Goal: Communication & Community: Answer question/provide support

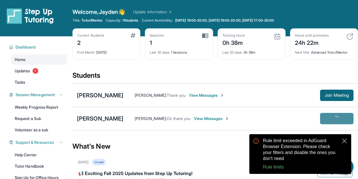
click at [341, 140] on button "close" at bounding box center [344, 140] width 7 height 7
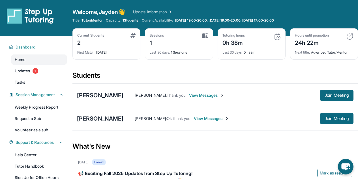
click at [194, 118] on span "View Messages" at bounding box center [211, 119] width 35 height 6
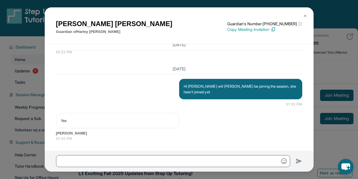
scroll to position [1179, 0]
click at [306, 14] on img at bounding box center [305, 16] width 5 height 5
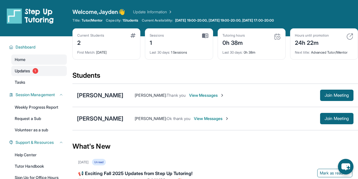
click at [47, 71] on link "Updates 1" at bounding box center [39, 71] width 56 height 10
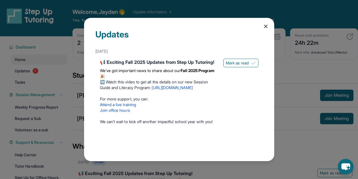
click at [296, 156] on div "Updates [DATE] 📢 Exciting Fall 2025 Updates from Step Up Tutoring! We’ve got im…" at bounding box center [179, 89] width 358 height 179
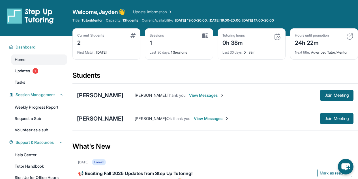
click at [199, 122] on div "[PERSON_NAME] : Ok thank you View Messages Join Meeting" at bounding box center [239, 118] width 230 height 11
click at [199, 118] on span "View Messages" at bounding box center [211, 119] width 35 height 6
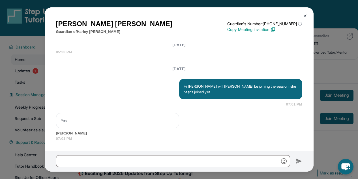
click at [307, 13] on button at bounding box center [305, 15] width 11 height 11
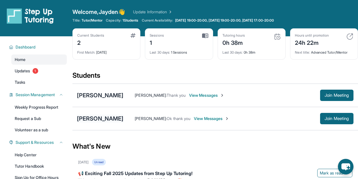
click at [88, 116] on div "[PERSON_NAME]" at bounding box center [100, 118] width 46 height 8
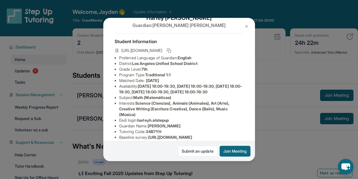
scroll to position [0, 0]
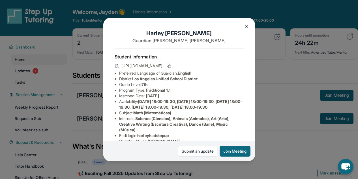
click at [279, 26] on div "[PERSON_NAME] Guardian: [PERSON_NAME] Student Information [URL][DOMAIN_NAME] Pr…" at bounding box center [179, 89] width 358 height 179
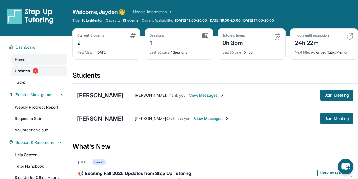
click at [16, 68] on span "Updates" at bounding box center [23, 71] width 16 height 6
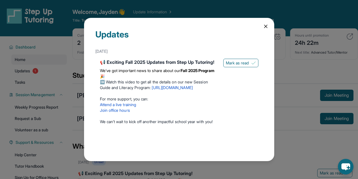
click at [58, 99] on div "Updates [DATE] 📢 Exciting Fall 2025 Updates from Step Up Tutoring! We’ve got im…" at bounding box center [179, 89] width 358 height 179
